Goal: Task Accomplishment & Management: Complete application form

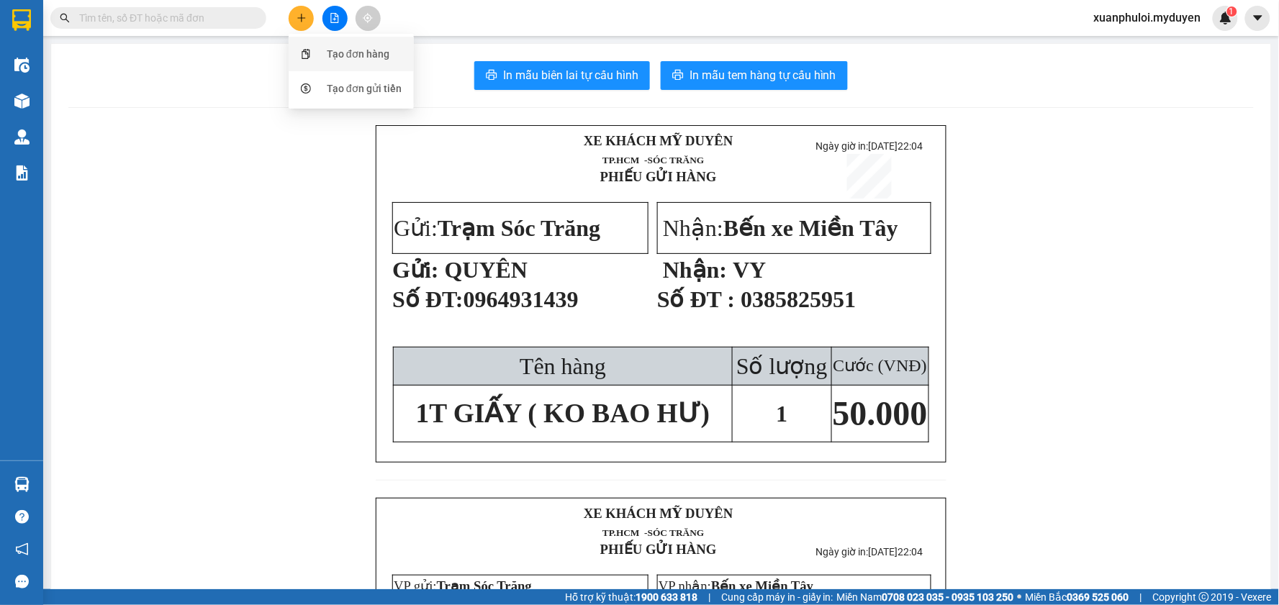
click at [317, 60] on div "Tạo đơn hàng" at bounding box center [351, 53] width 108 height 27
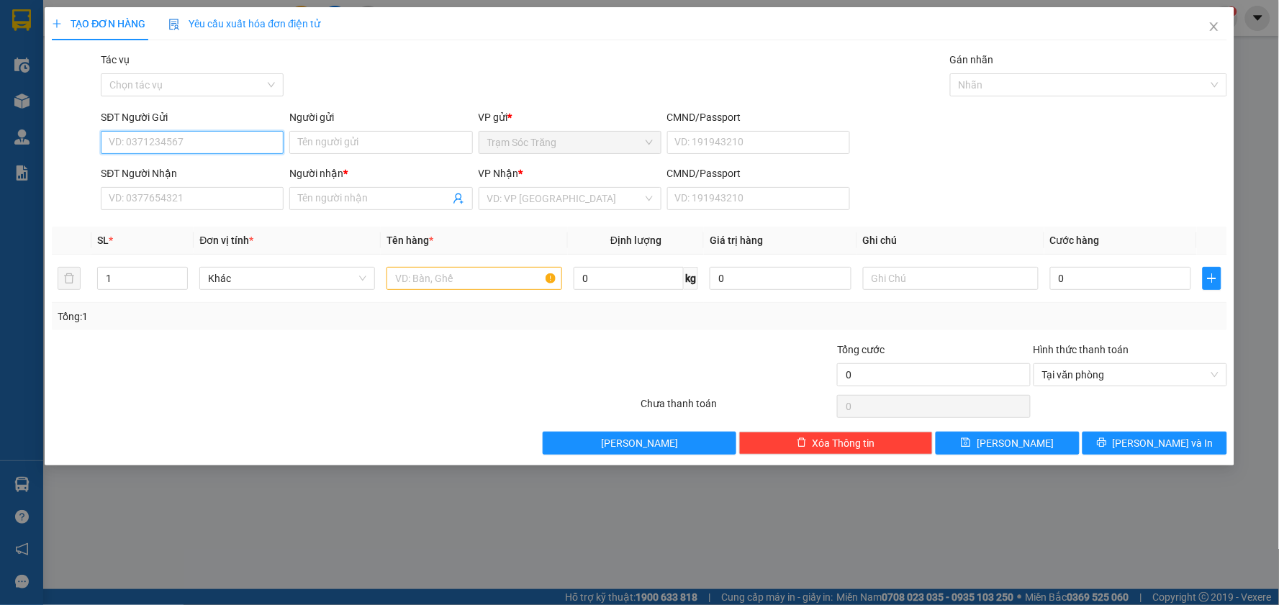
click at [235, 148] on input "SĐT Người Gửi" at bounding box center [192, 142] width 183 height 23
click at [189, 189] on div "0393573671 - NGÂN" at bounding box center [192, 194] width 166 height 16
type input "0393573671"
type input "NGÂN"
type input "0862368126"
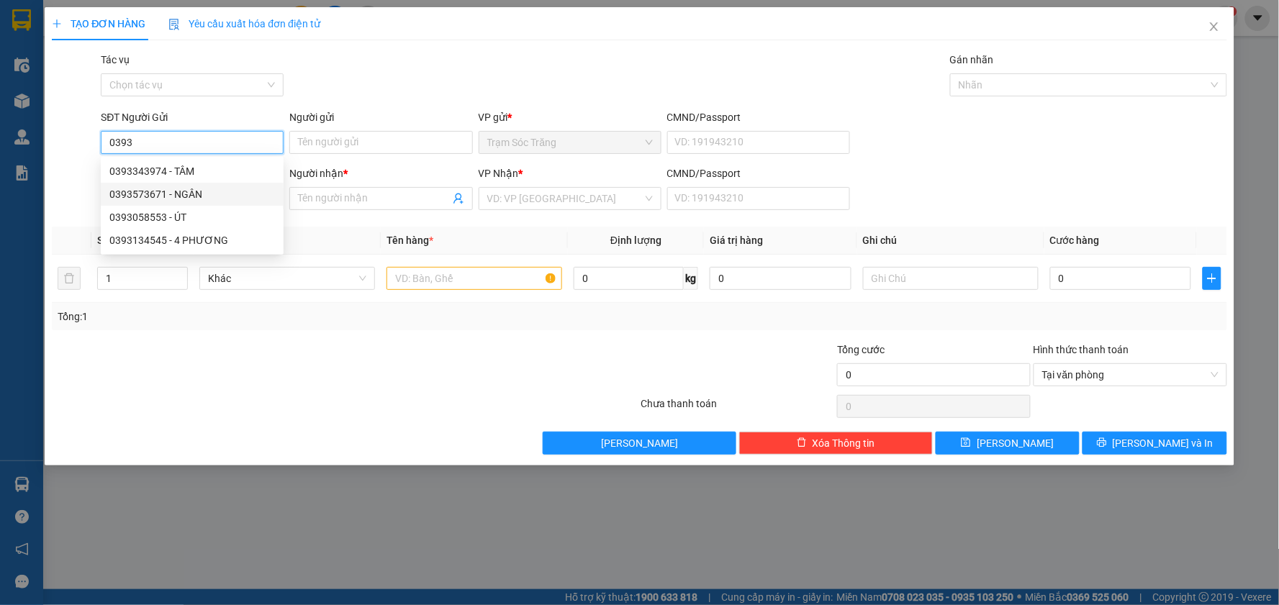
type input "tam"
type input "30.000"
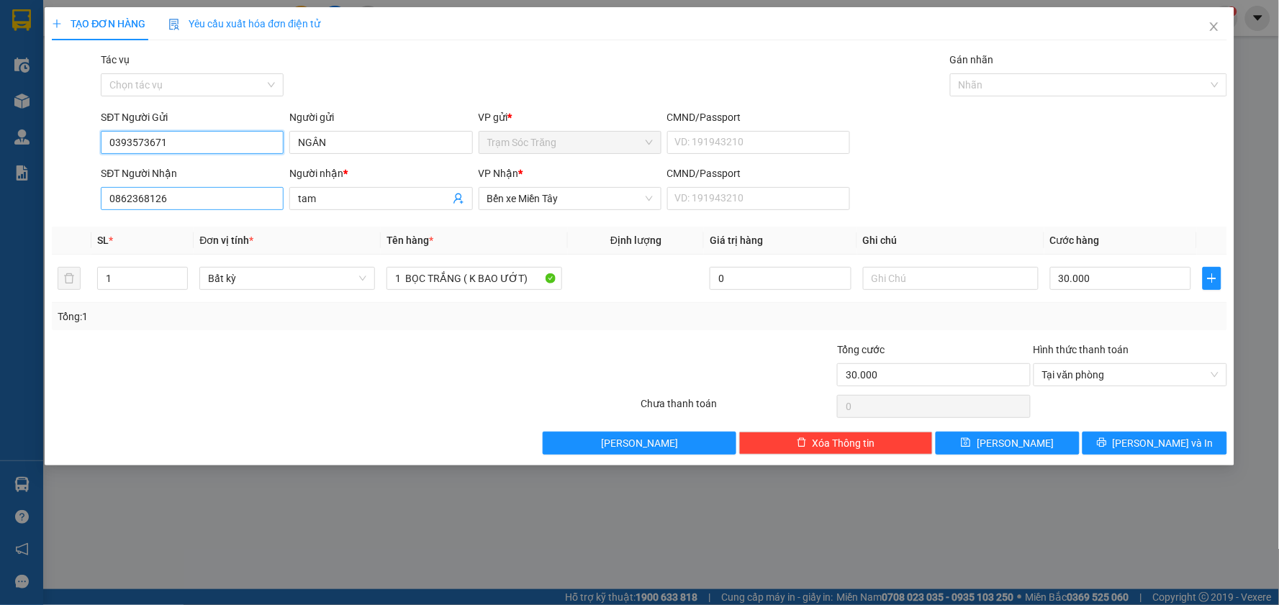
type input "0393573671"
click at [231, 205] on input "0862368126" at bounding box center [192, 198] width 183 height 23
type input "0"
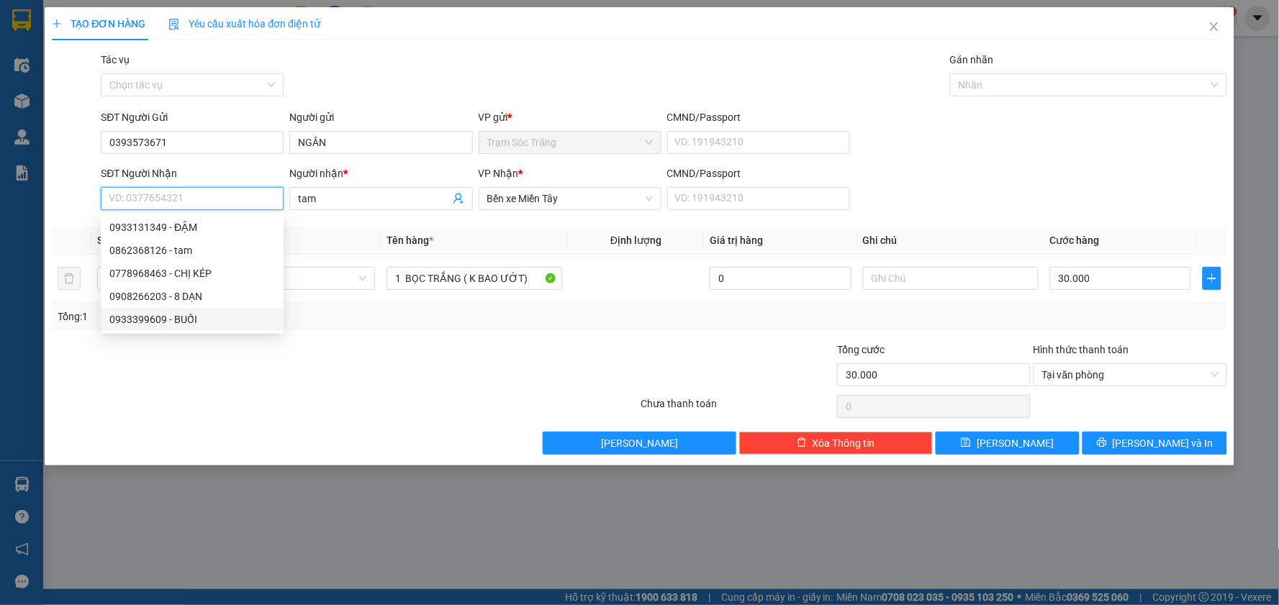
click at [234, 324] on div "0933399609 - BUỐI" at bounding box center [192, 320] width 166 height 16
type input "0933399609"
type input "BUỐI"
type input "50.000"
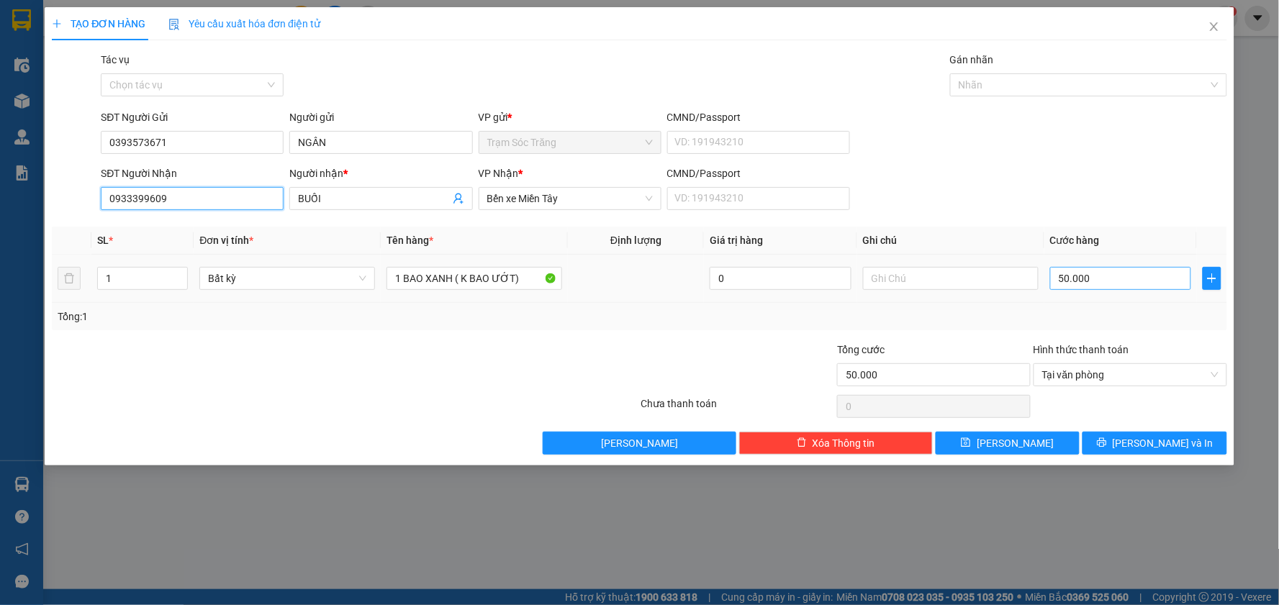
type input "0933399609"
click at [1062, 278] on input "50.000" at bounding box center [1121, 278] width 142 height 23
type input "4"
type input "40"
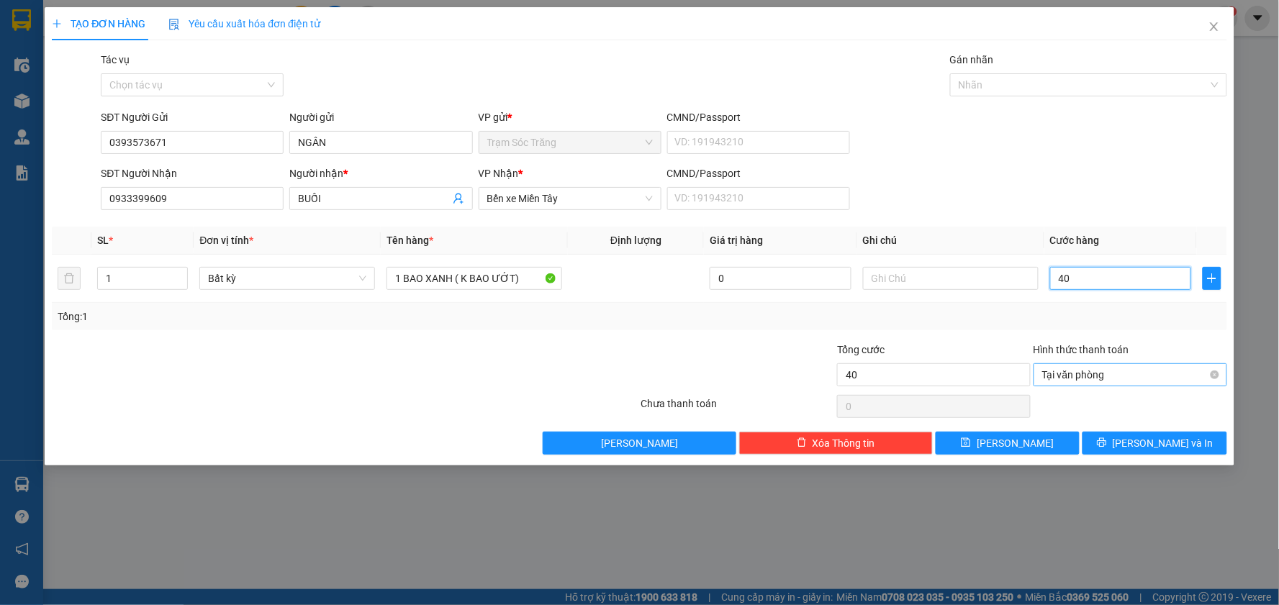
type input "400"
type input "4.000"
type input "40.000"
drag, startPoint x: 1161, startPoint y: 433, endPoint x: 1081, endPoint y: 441, distance: 80.2
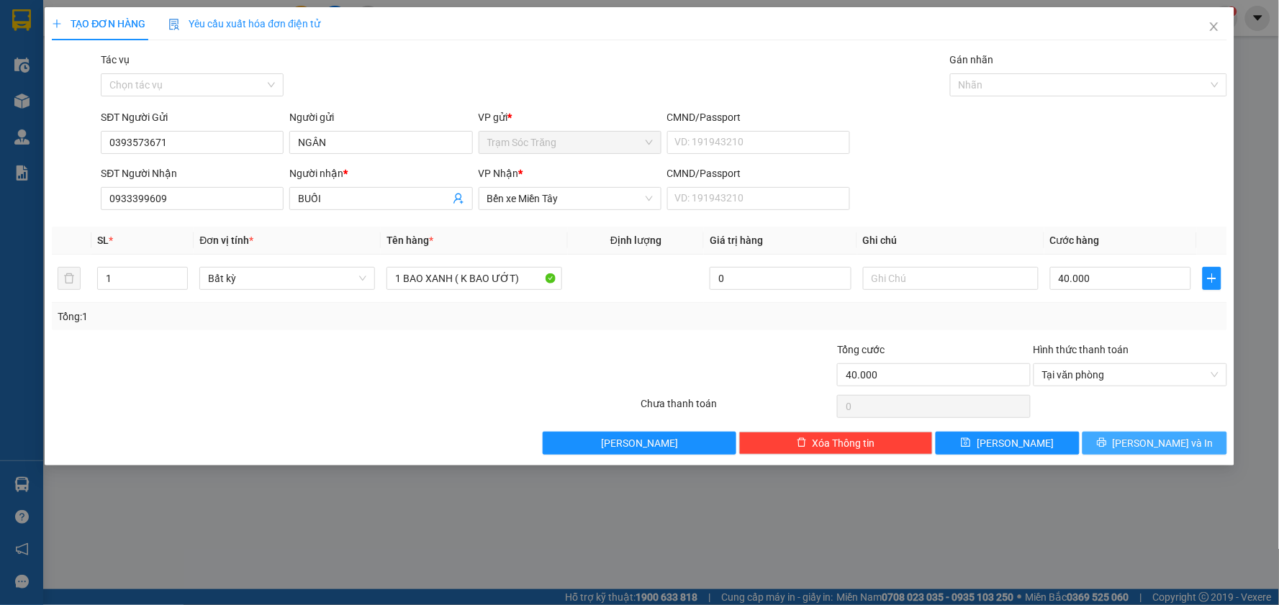
click at [1161, 433] on button "[PERSON_NAME] và In" at bounding box center [1155, 443] width 145 height 23
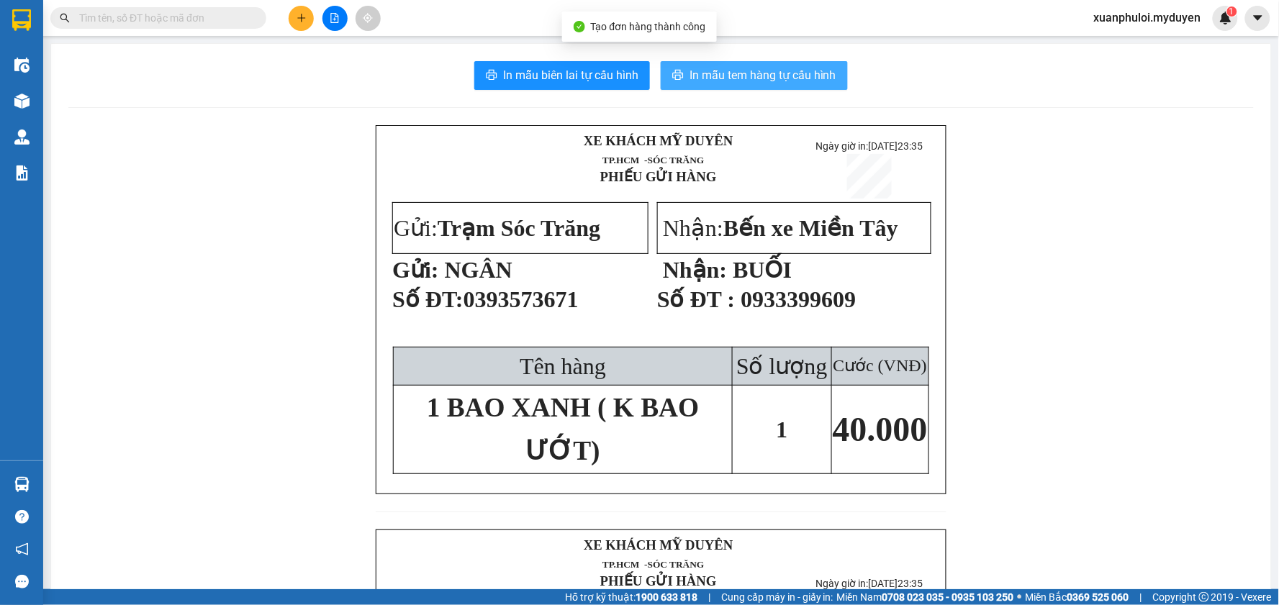
click at [710, 80] on span "In mẫu tem hàng tự cấu hình" at bounding box center [763, 75] width 147 height 18
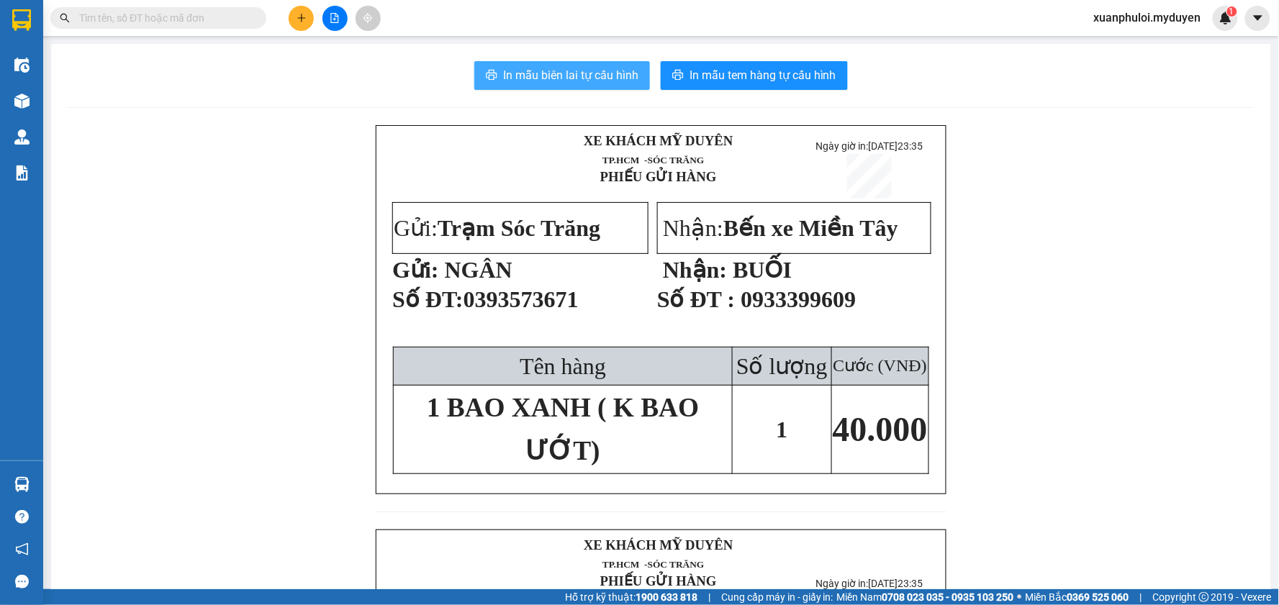
click at [569, 73] on span "In mẫu biên lai tự cấu hình" at bounding box center [570, 75] width 135 height 18
